Goal: Download file/media

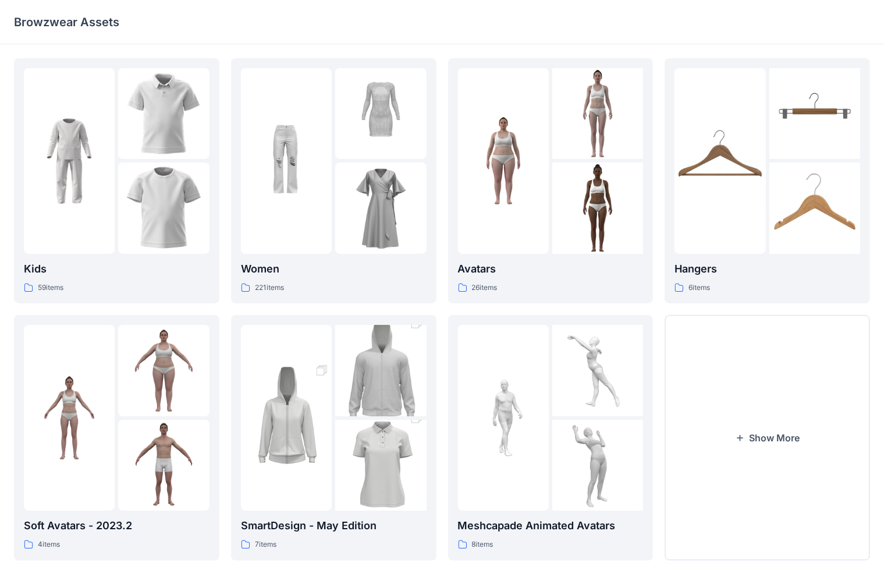
scroll to position [16, 0]
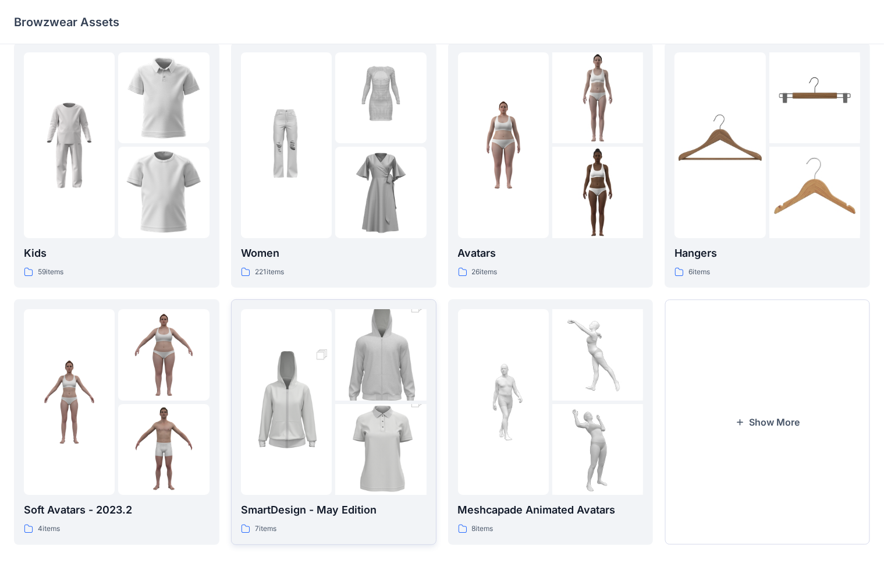
click at [344, 362] on img at bounding box center [380, 354] width 91 height 137
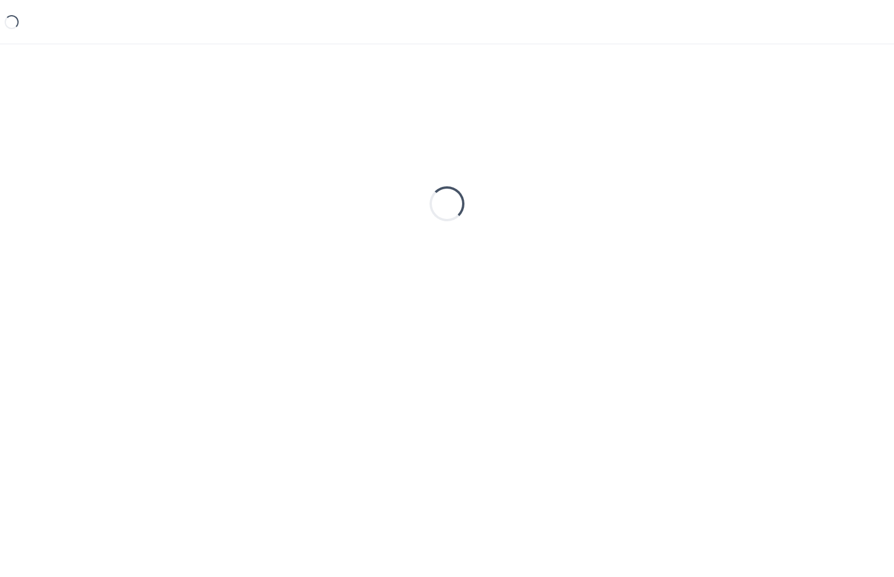
click at [344, 362] on div "Loading..." at bounding box center [447, 291] width 894 height 495
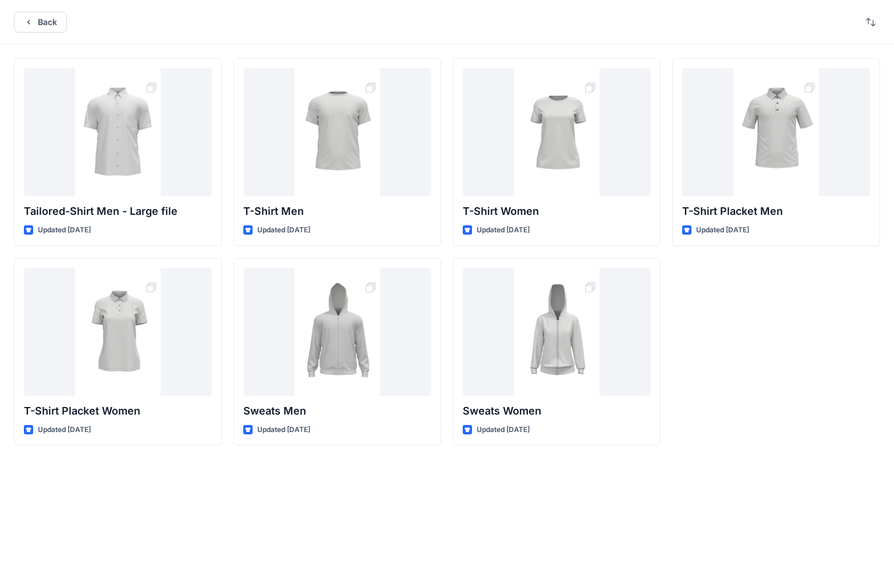
click at [581, 324] on div "T-Shirt Placket Men Updated [DATE]" at bounding box center [776, 251] width 208 height 387
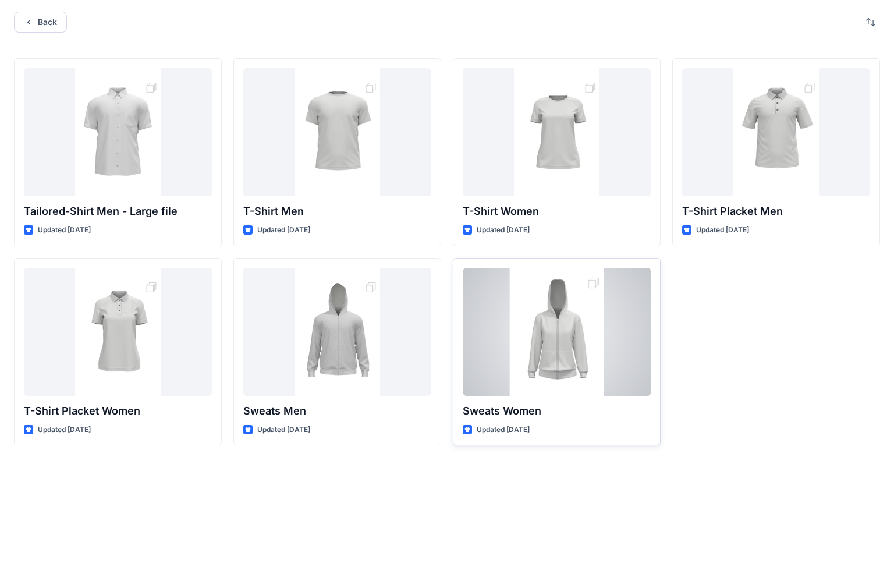
click at [561, 345] on div at bounding box center [557, 332] width 188 height 128
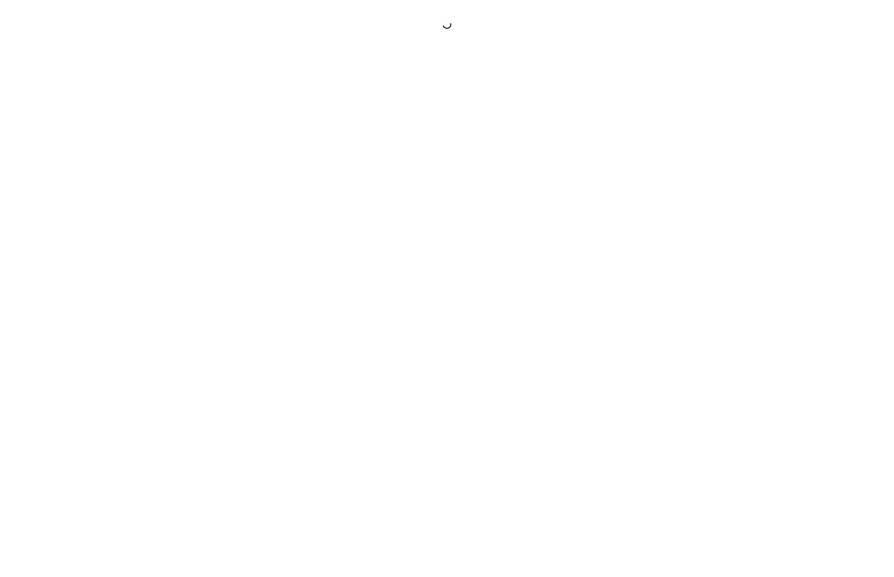
click at [561, 345] on div at bounding box center [447, 288] width 894 height 577
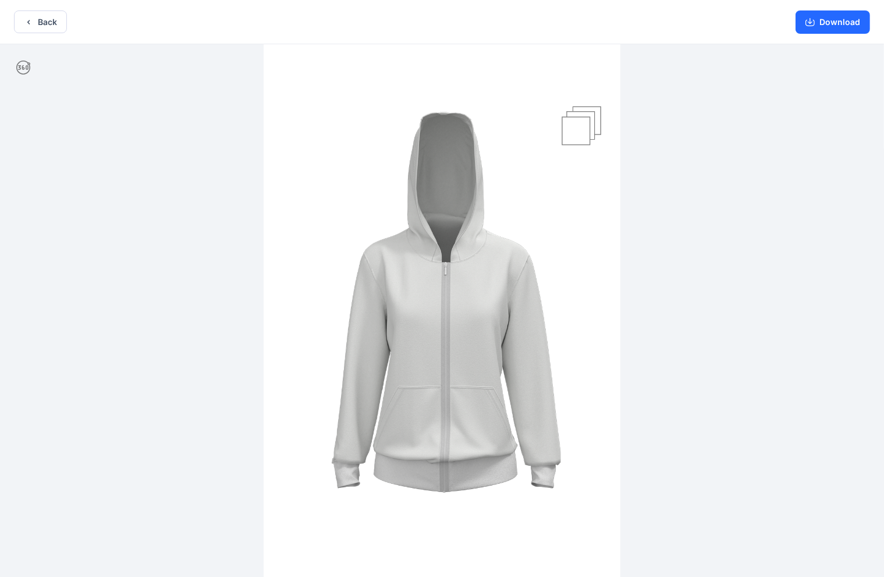
scroll to position [2, 0]
click at [581, 21] on button "Download" at bounding box center [832, 19] width 74 height 23
